Goal: Task Accomplishment & Management: Manage account settings

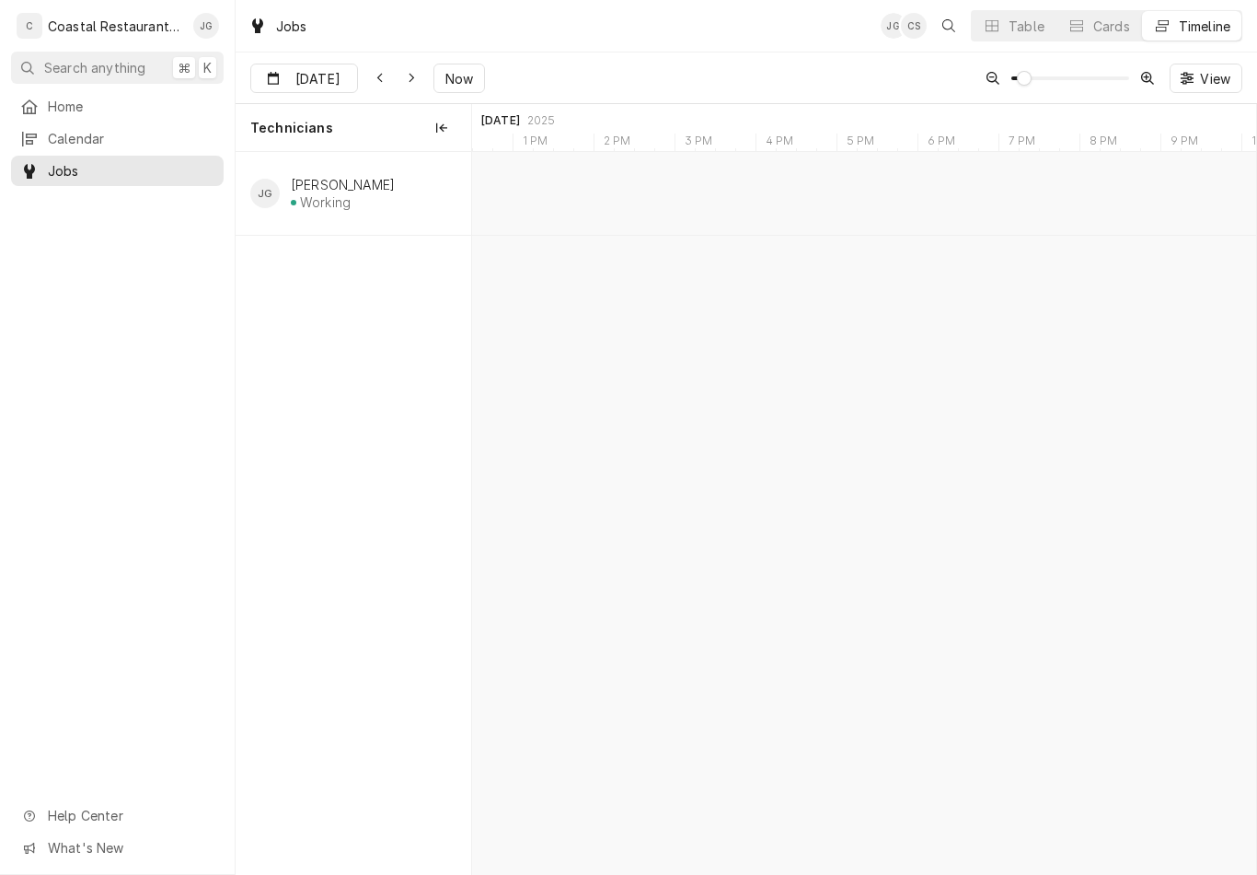
type input "[DATE]"
click at [840, 214] on div "Southbend Warranty | Rehoboth Beach, 19971" at bounding box center [837, 214] width 51 height 16
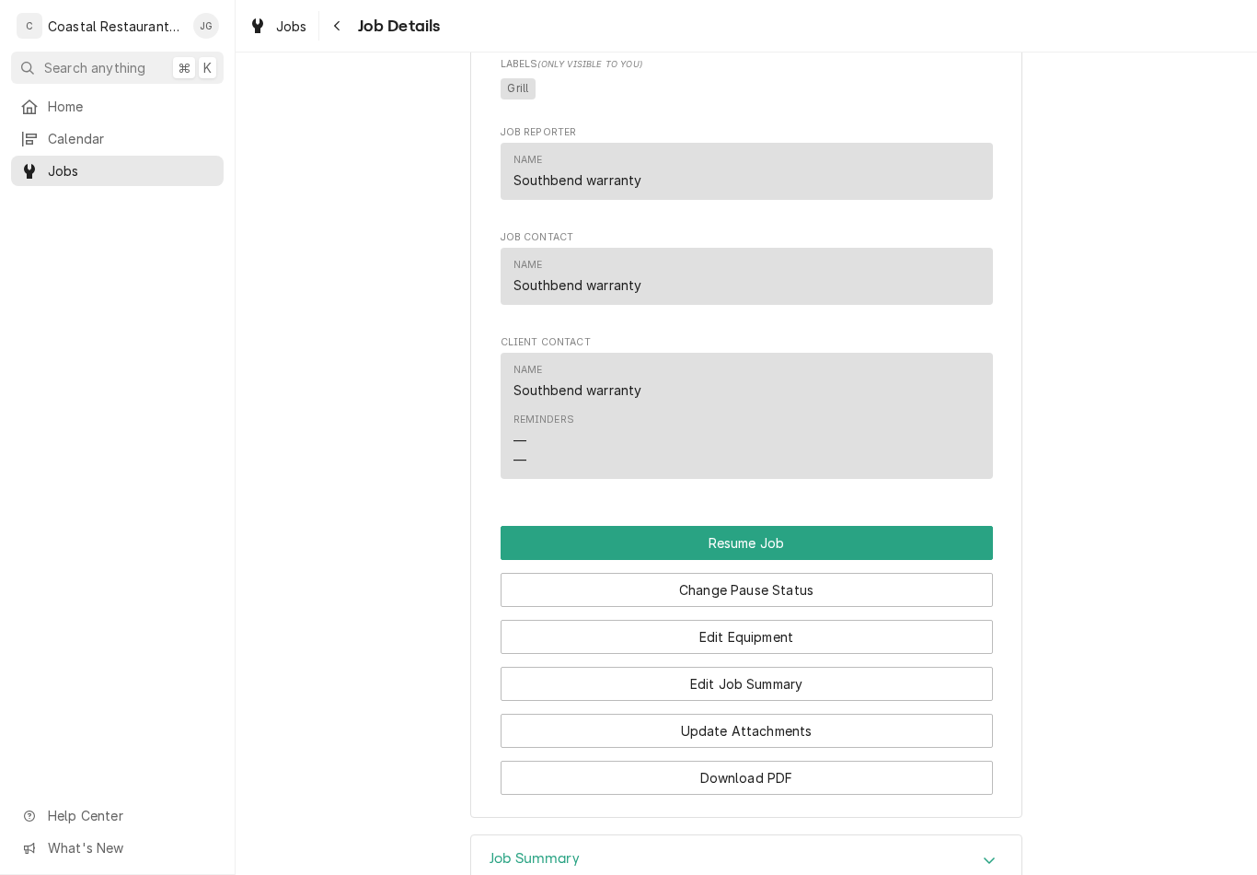
scroll to position [1910, 0]
click at [754, 573] on button "Change Pause Status" at bounding box center [747, 588] width 492 height 34
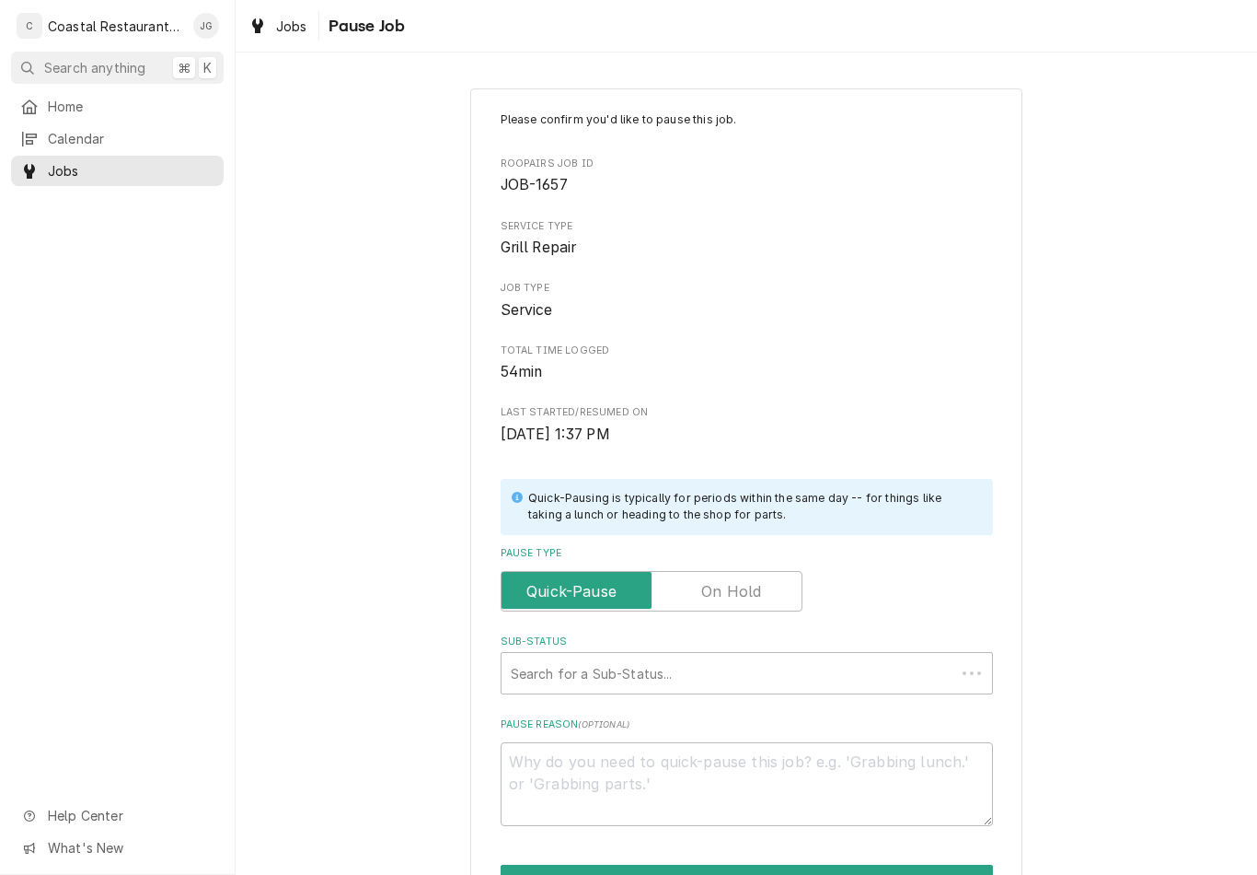
click at [754, 572] on label "Pause Type" at bounding box center [652, 591] width 302 height 41
click at [754, 572] on input "Pause Type" at bounding box center [651, 591] width 285 height 41
checkbox input "true"
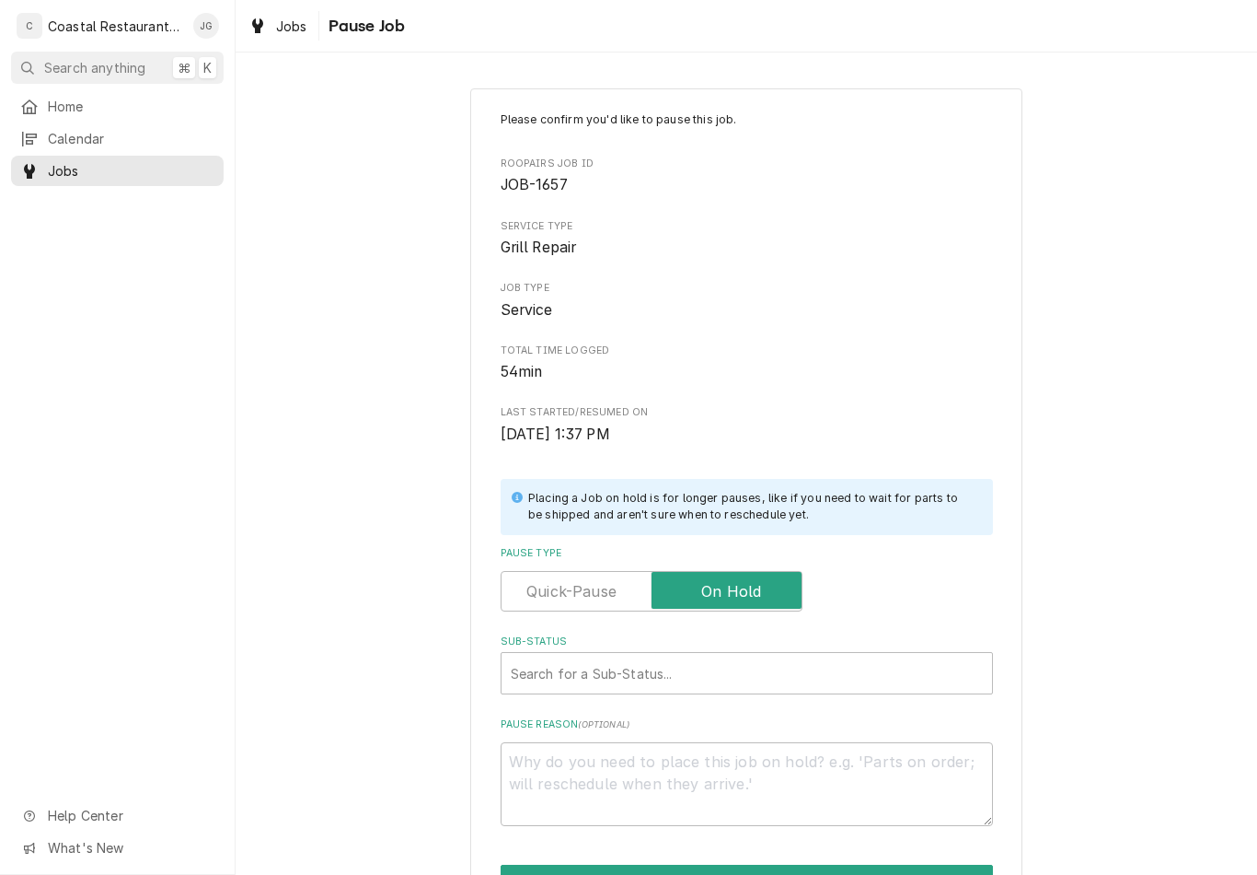
type textarea "x"
click at [550, 595] on input "Pause Type" at bounding box center [651, 591] width 285 height 41
checkbox input "false"
type textarea "x"
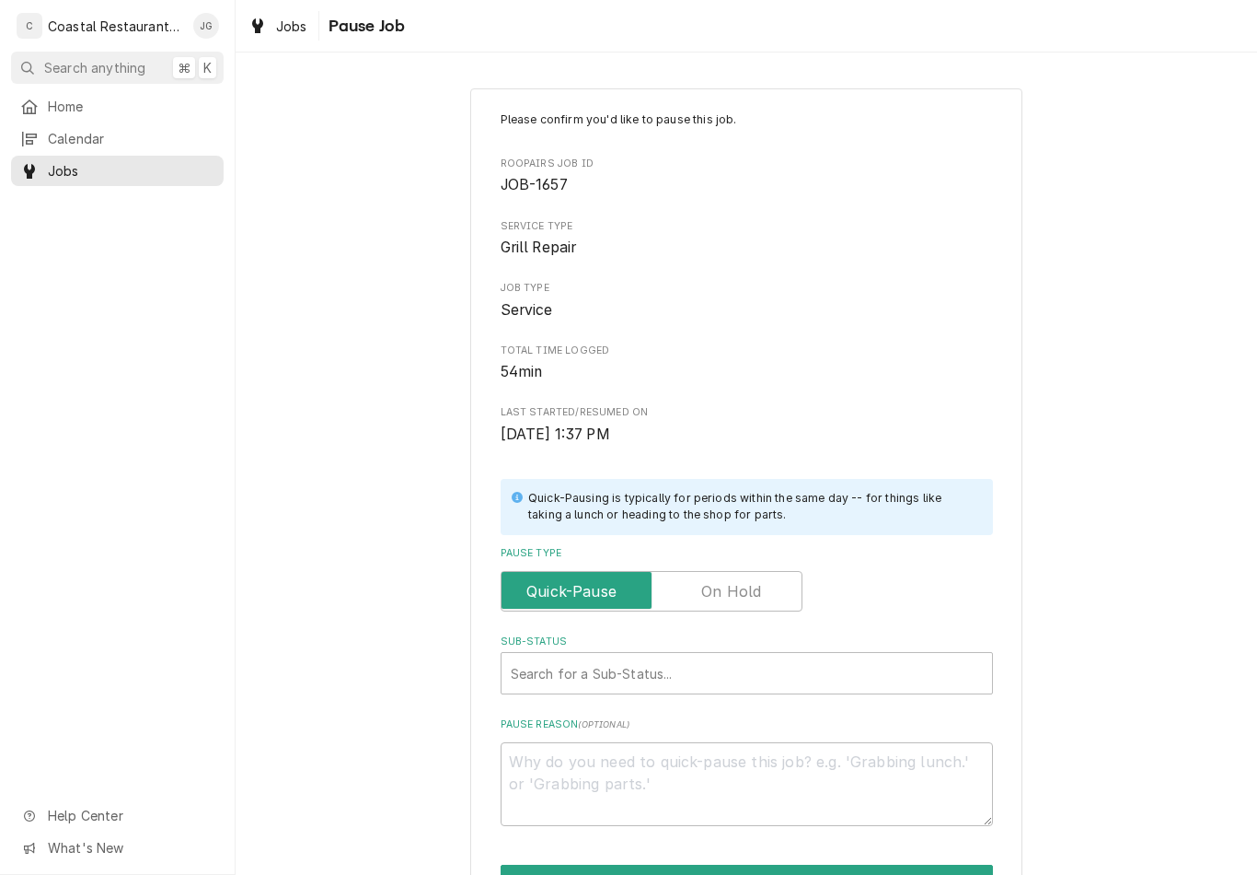
click at [382, 563] on div "Please confirm you'd like to pause this job. Roopairs Job ID JOB-1657 Service T…" at bounding box center [747, 552] width 1022 height 960
click at [95, 99] on span "Home" at bounding box center [131, 106] width 167 height 19
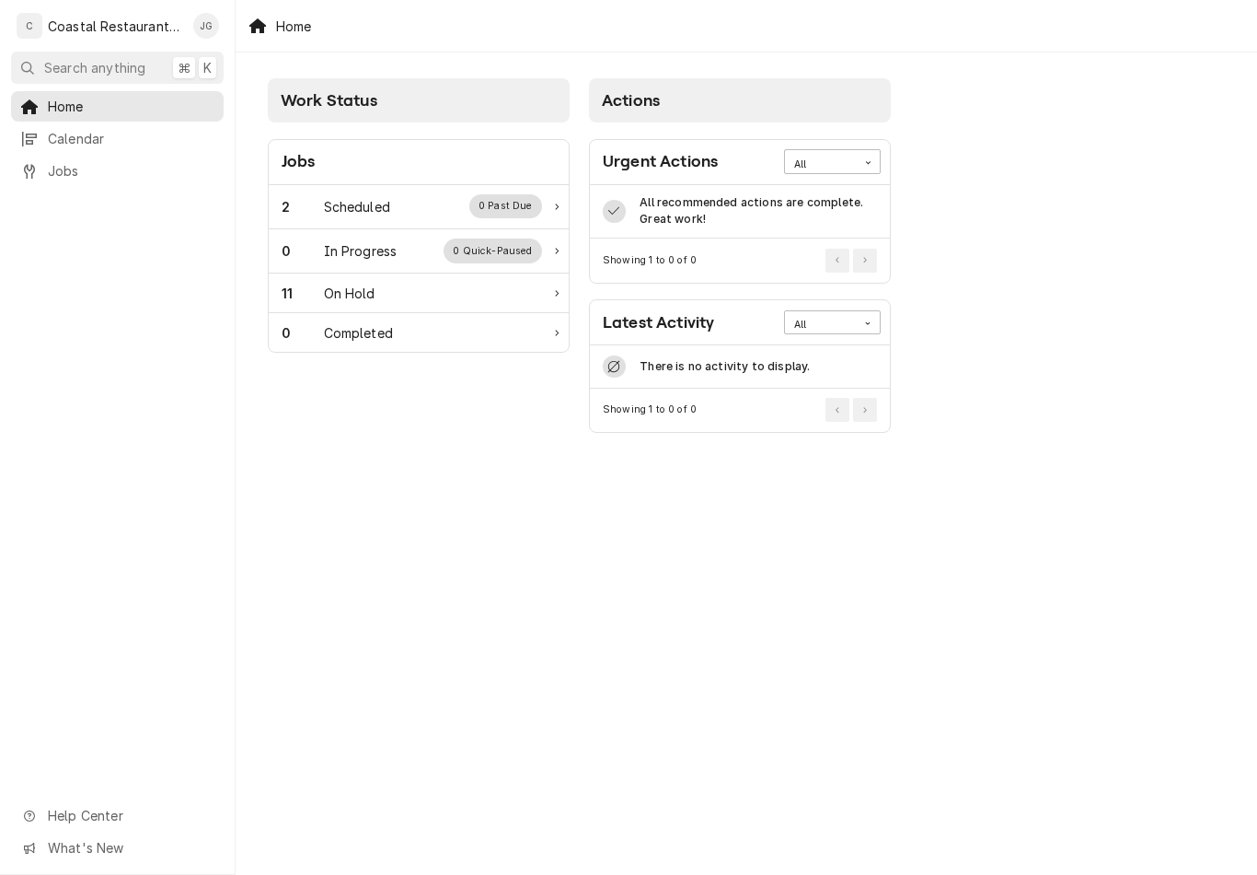
click at [355, 207] on div "Scheduled" at bounding box center [357, 206] width 66 height 19
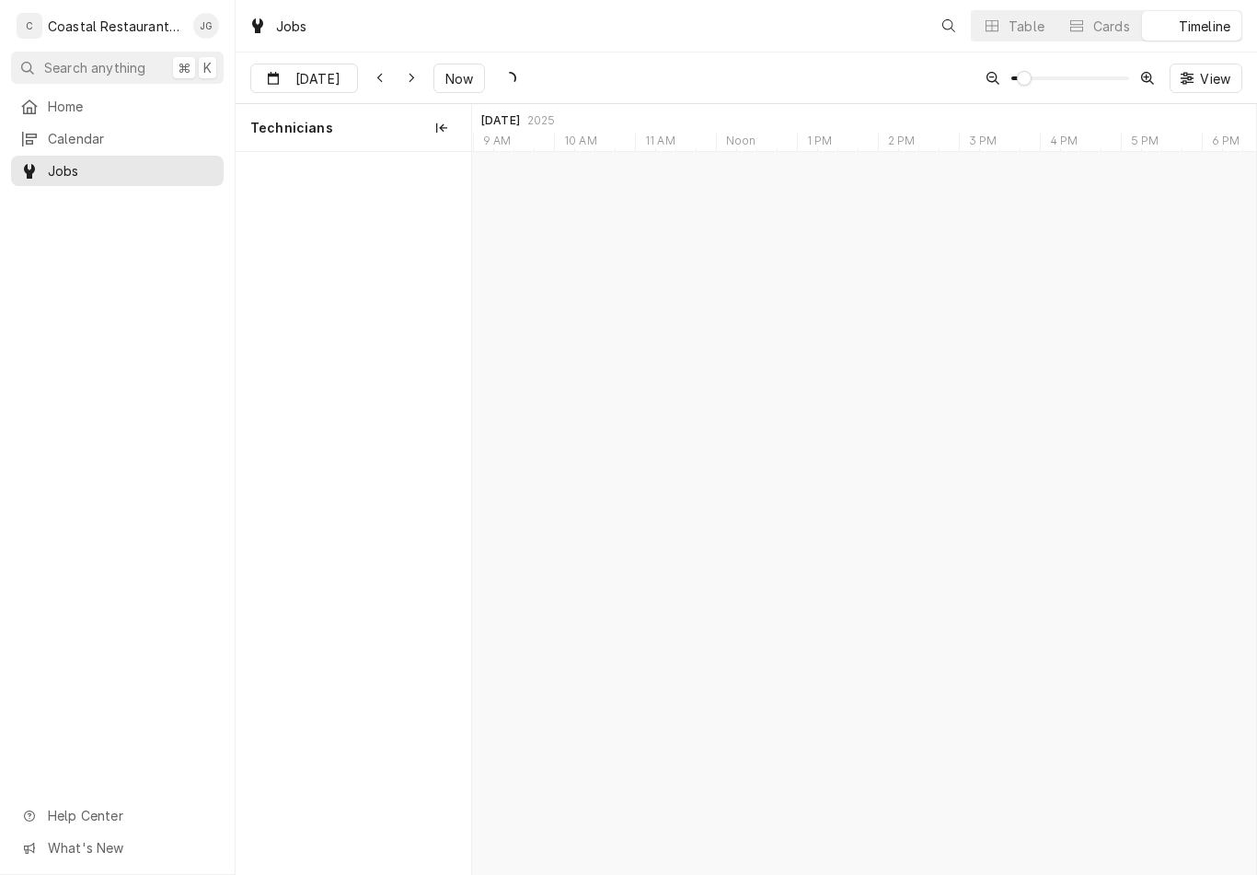
scroll to position [0, 15552]
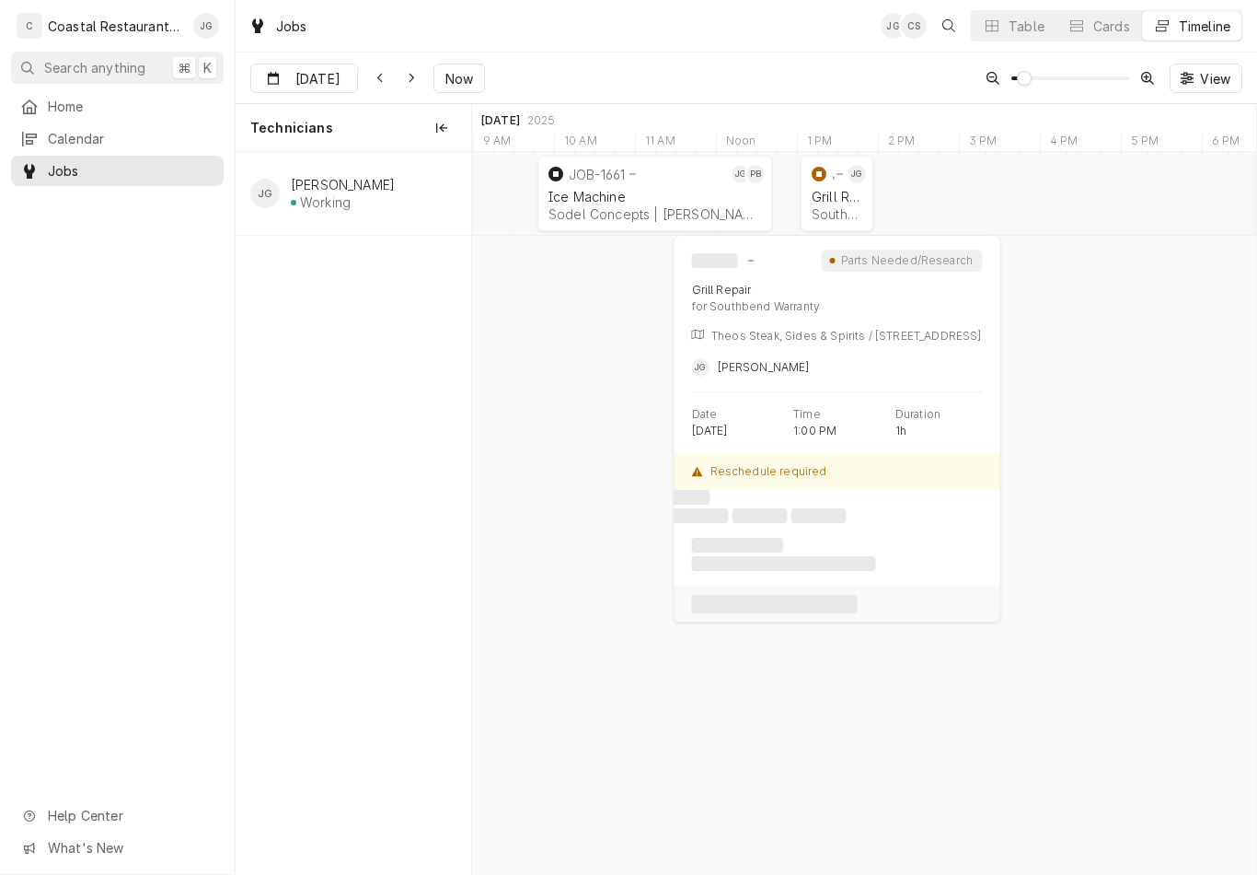
click at [838, 187] on div "Grill Repair Southbend Warranty | Rehoboth Beach, 19971" at bounding box center [837, 205] width 58 height 41
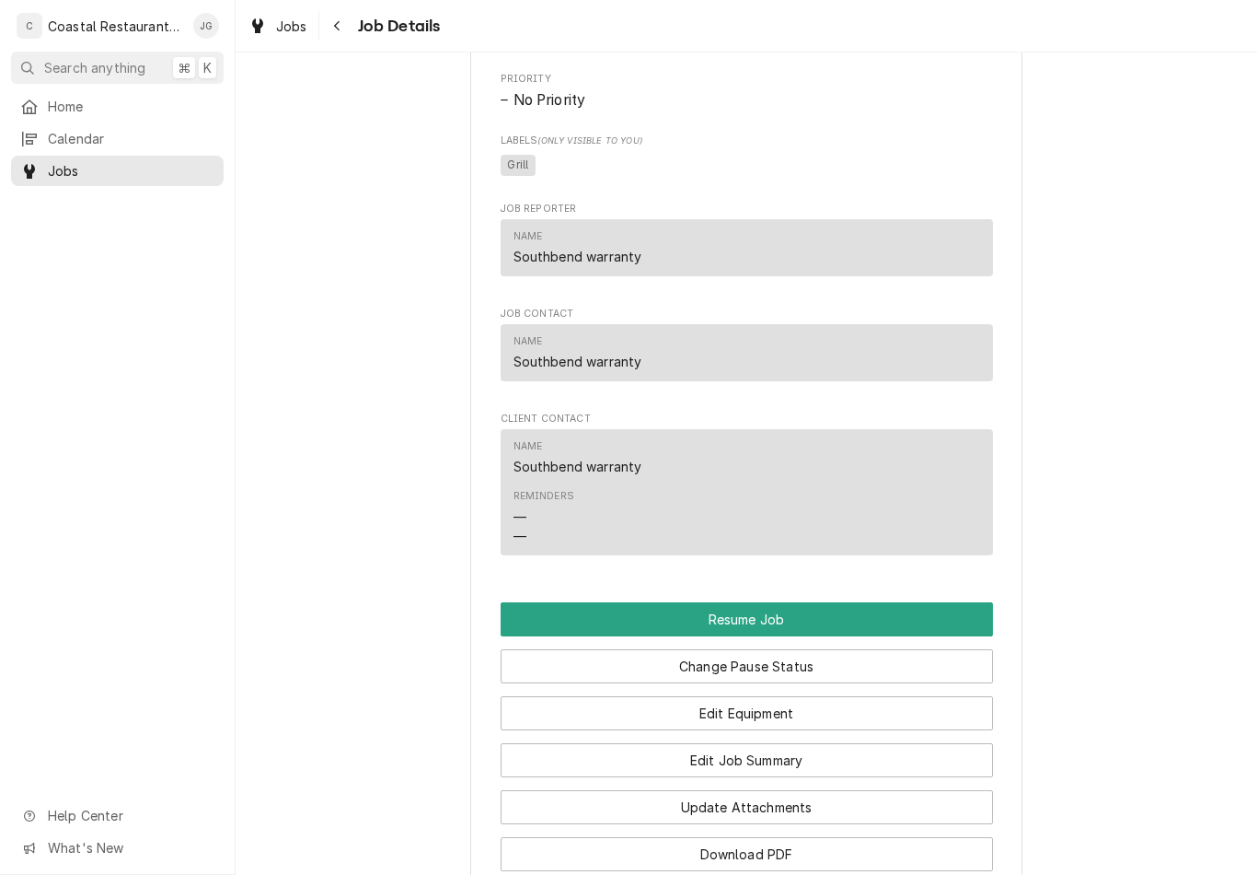
scroll to position [1848, 0]
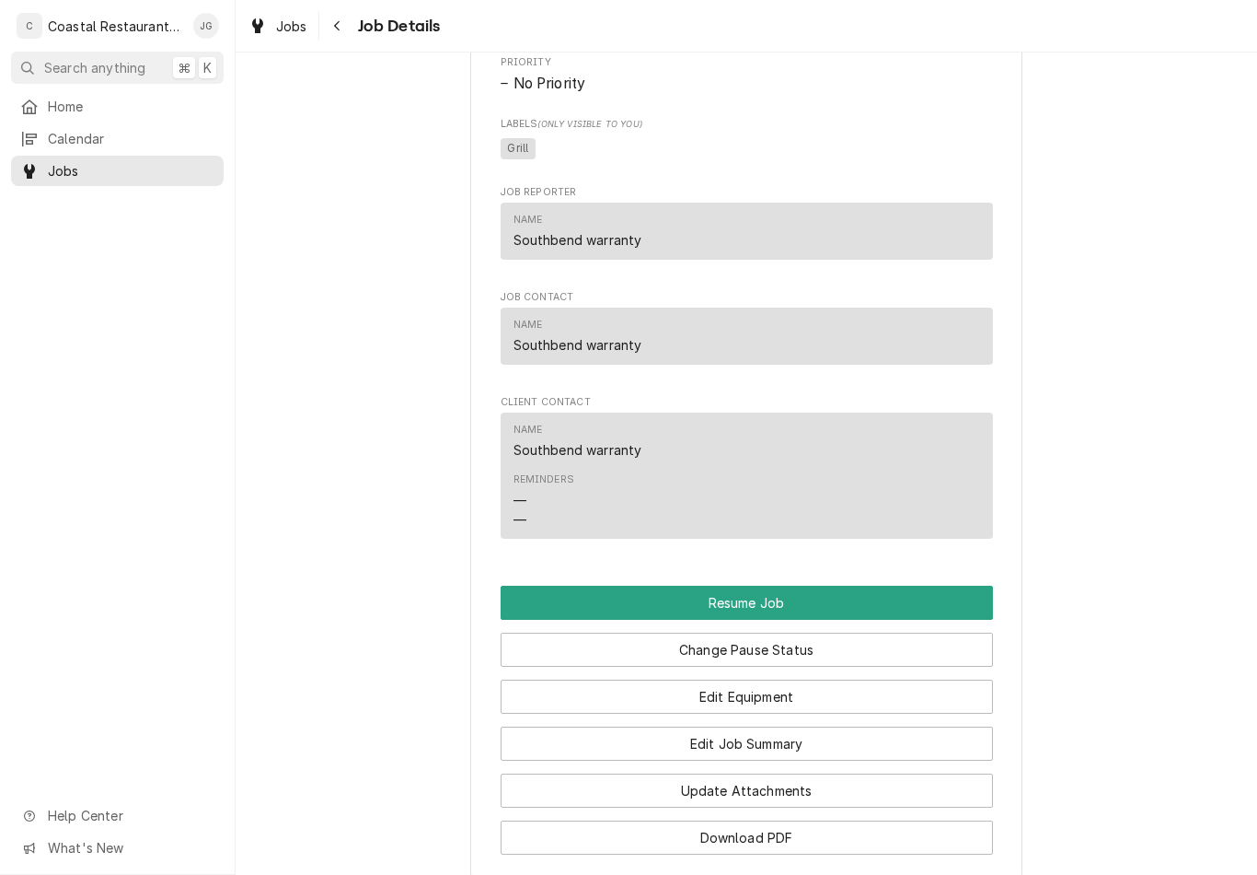
click at [829, 601] on button "Resume Job" at bounding box center [747, 602] width 492 height 34
